Goal: Information Seeking & Learning: Understand process/instructions

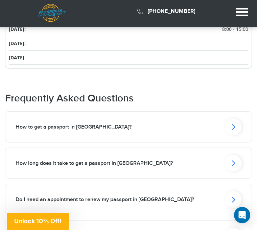
scroll to position [398, 0]
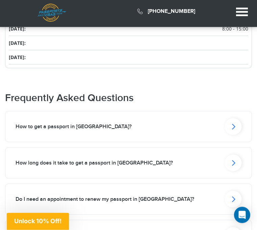
click at [236, 130] on icon at bounding box center [233, 127] width 17 height 17
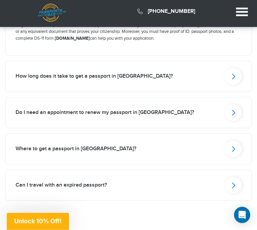
scroll to position [532, 0]
click at [233, 112] on icon at bounding box center [233, 112] width 17 height 17
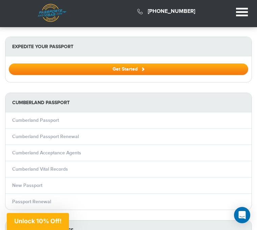
scroll to position [818, 0]
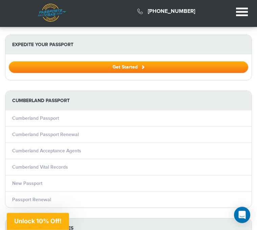
click at [69, 134] on link "Cumberland Passport Renewal" at bounding box center [45, 135] width 67 height 6
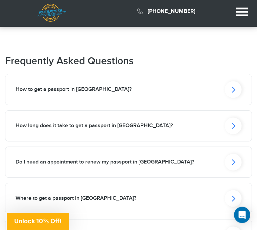
scroll to position [778, 0]
click at [237, 156] on icon at bounding box center [233, 162] width 17 height 17
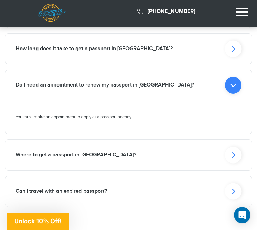
scroll to position [883, 0]
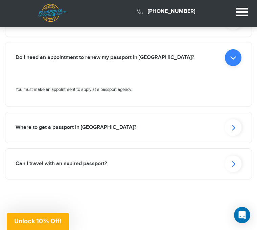
click at [236, 122] on icon at bounding box center [233, 127] width 17 height 17
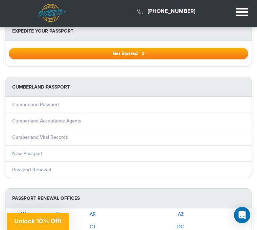
scroll to position [1175, 0]
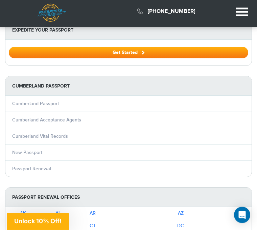
click at [44, 166] on link "Passport Renewal" at bounding box center [31, 169] width 39 height 6
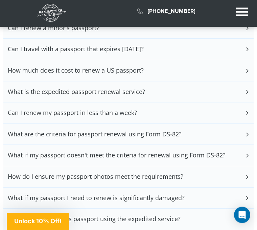
scroll to position [2363, 0]
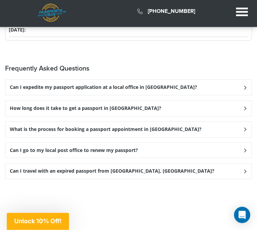
scroll to position [730, 0]
click at [244, 128] on div "What is the process for booking a passport appointment in Cumberland?" at bounding box center [128, 129] width 247 height 15
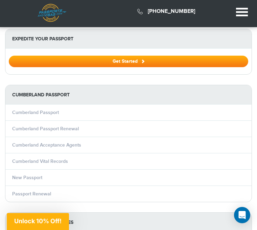
scroll to position [999, 0]
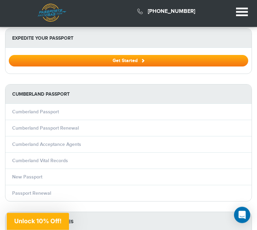
click at [66, 125] on link "Cumberland Passport Renewal" at bounding box center [45, 128] width 67 height 6
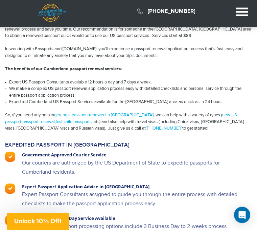
scroll to position [166, 0]
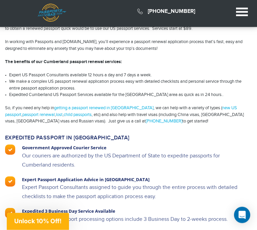
click at [28, 112] on link "passport renewal" at bounding box center [38, 114] width 33 height 5
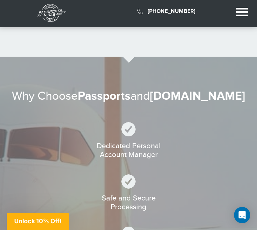
scroll to position [1133, 0]
